Goal: Navigation & Orientation: Find specific page/section

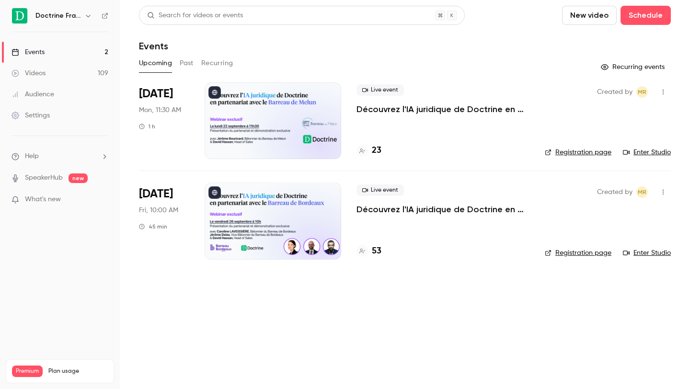
click at [79, 21] on div "Doctrine France" at bounding box center [64, 15] width 58 height 11
click at [75, 15] on h6 "Doctrine France" at bounding box center [57, 16] width 45 height 10
click at [89, 18] on icon "button" at bounding box center [88, 16] width 8 height 8
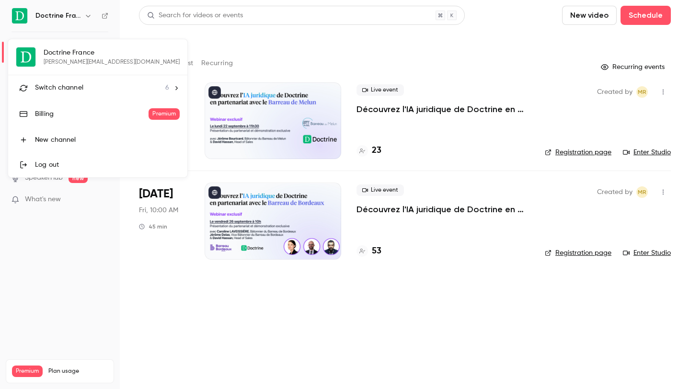
click at [124, 83] on div "Switch channel 6" at bounding box center [102, 88] width 134 height 10
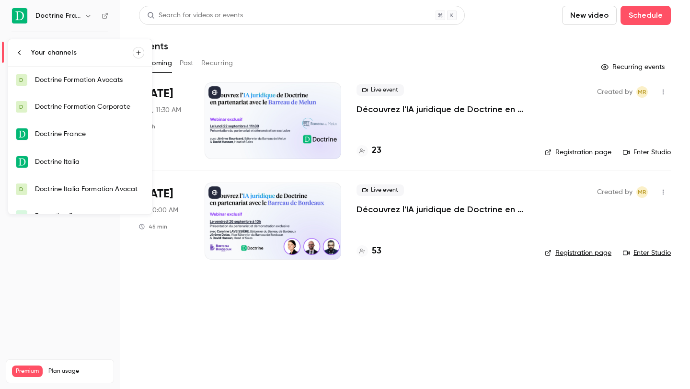
click at [109, 87] on link "D Doctrine Formation Avocats" at bounding box center [80, 80] width 144 height 27
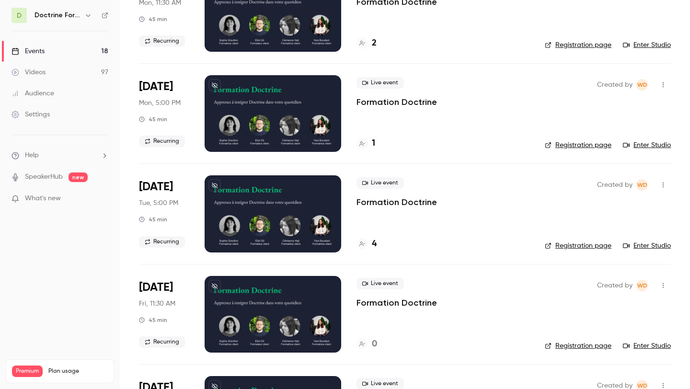
scroll to position [314, 0]
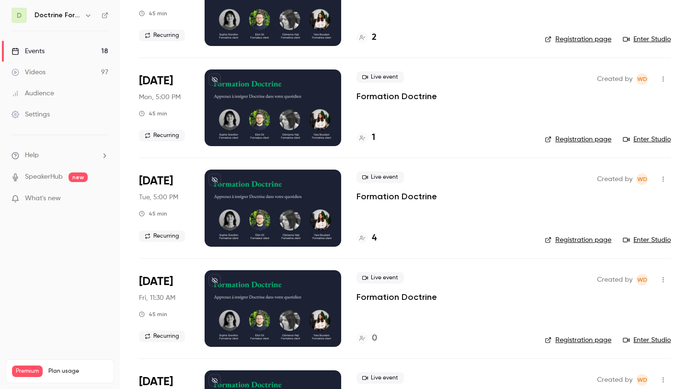
click at [275, 138] on div at bounding box center [272, 107] width 136 height 77
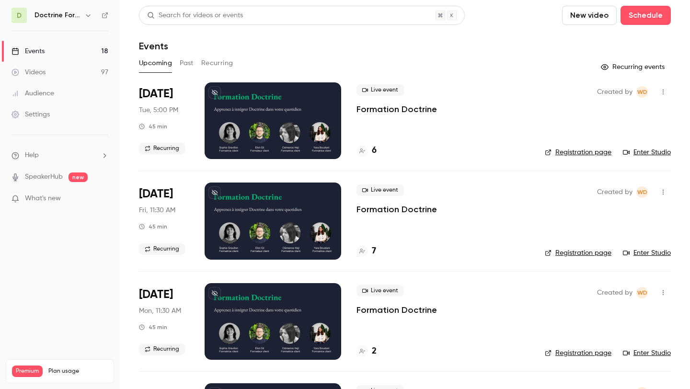
click at [180, 67] on button "Past" at bounding box center [187, 63] width 14 height 15
click at [75, 18] on h6 "Doctrine Formation Avocats" at bounding box center [57, 16] width 46 height 10
click at [92, 15] on button "button" at bounding box center [87, 15] width 11 height 11
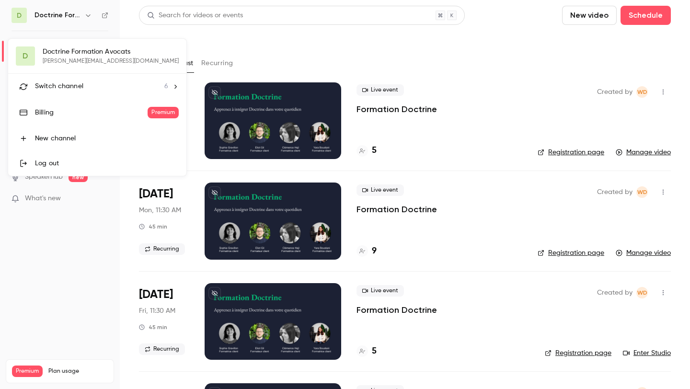
click at [121, 83] on div "Switch channel 6" at bounding box center [101, 86] width 133 height 10
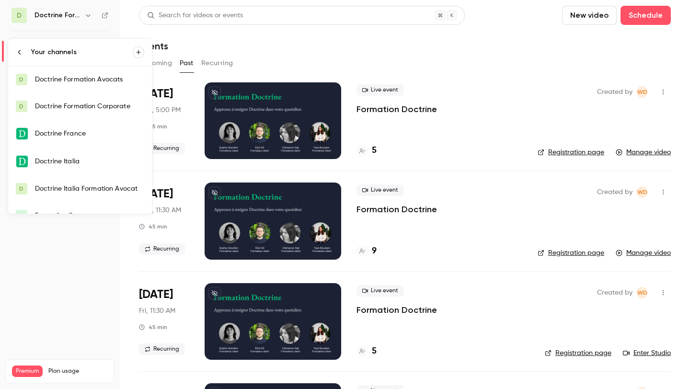
click at [98, 135] on div "Doctrine France" at bounding box center [89, 134] width 109 height 10
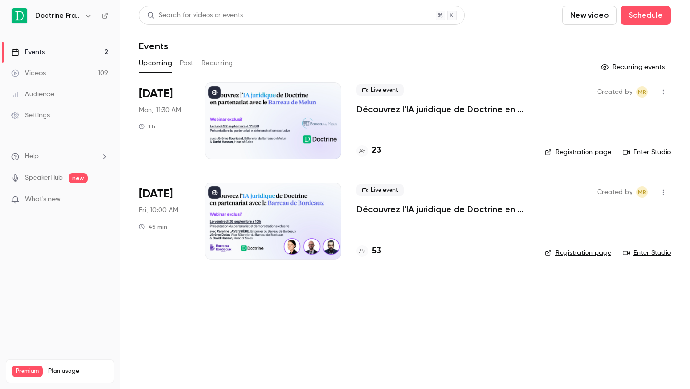
click at [183, 57] on button "Past" at bounding box center [187, 63] width 14 height 15
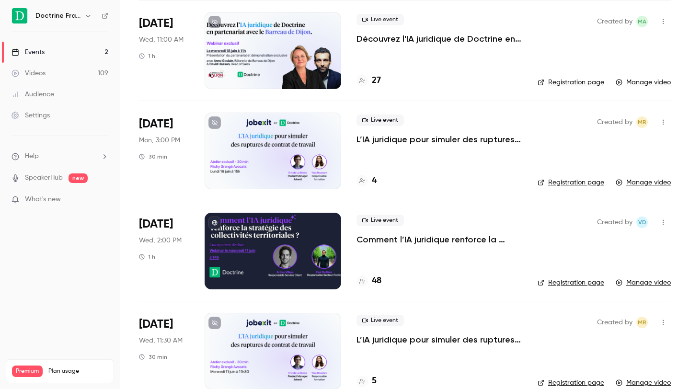
scroll to position [850, 0]
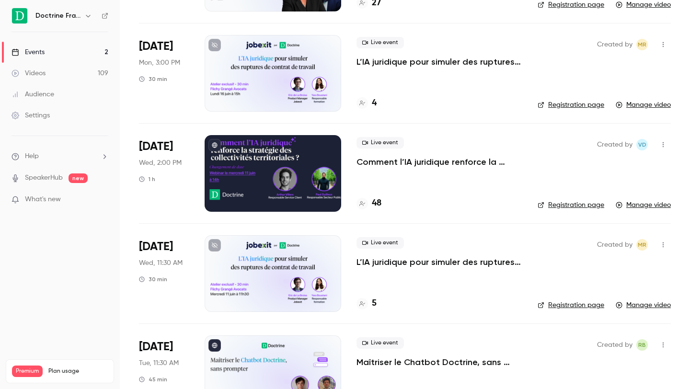
click at [247, 265] on div at bounding box center [272, 273] width 136 height 77
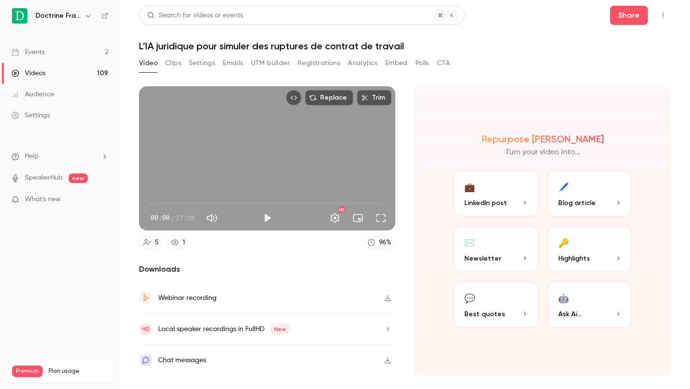
click at [202, 65] on button "Settings" at bounding box center [202, 63] width 26 height 15
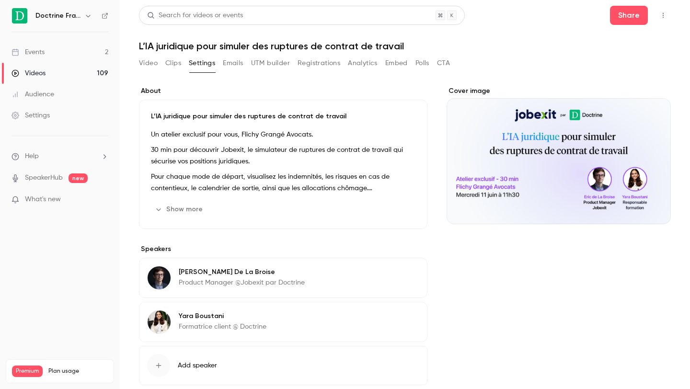
click at [185, 210] on button "Show more" at bounding box center [179, 209] width 57 height 15
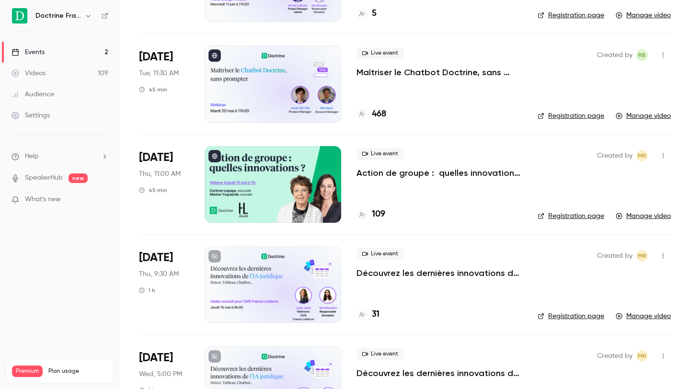
scroll to position [1140, 0]
click at [250, 272] on div at bounding box center [272, 284] width 136 height 77
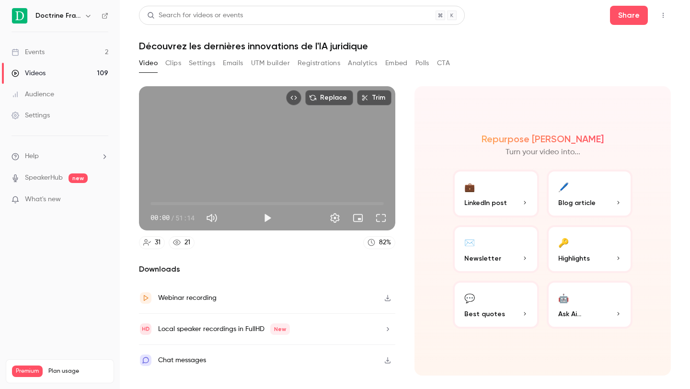
click at [193, 64] on button "Settings" at bounding box center [202, 63] width 26 height 15
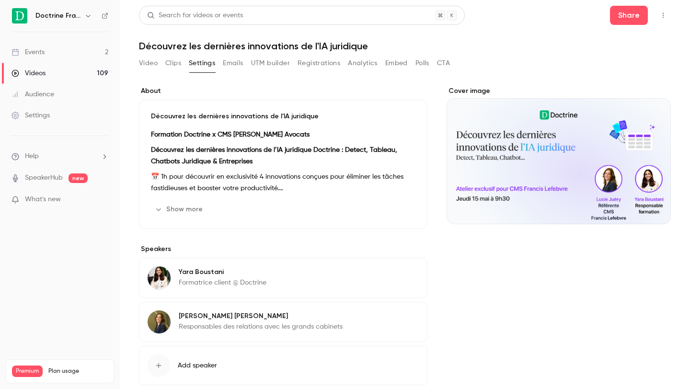
click at [183, 207] on button "Show more" at bounding box center [179, 209] width 57 height 15
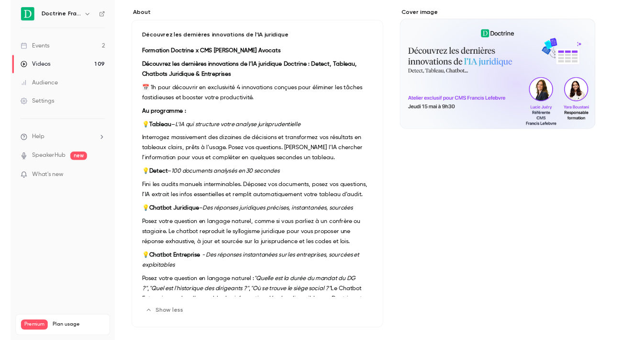
scroll to position [74, 0]
